Goal: Task Accomplishment & Management: Manage account settings

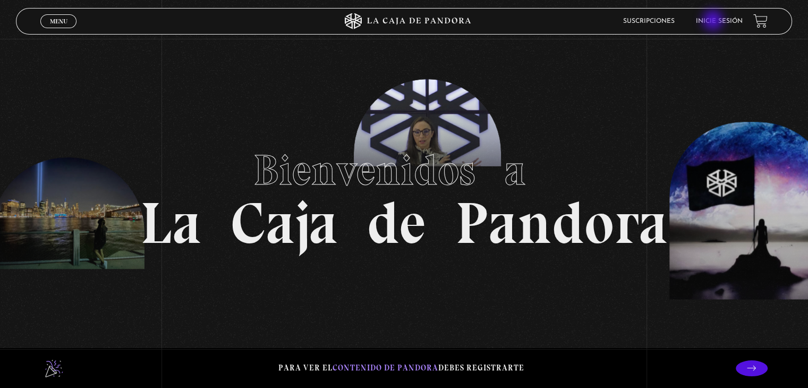
click at [714, 21] on link "Inicie sesión" at bounding box center [719, 21] width 47 height 6
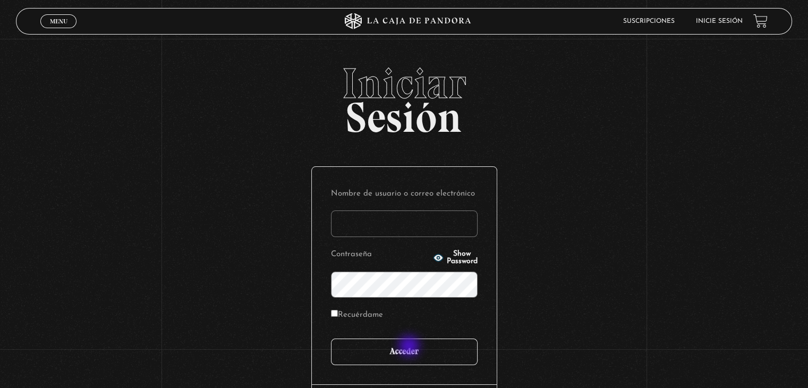
type input "[EMAIL_ADDRESS][DOMAIN_NAME]"
click at [410, 347] on input "Acceder" at bounding box center [404, 351] width 147 height 27
